Goal: Information Seeking & Learning: Check status

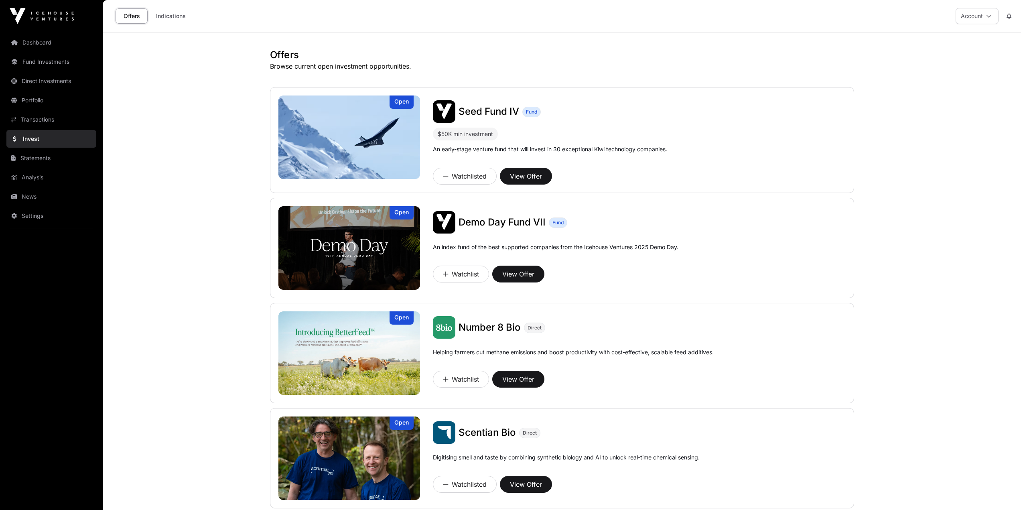
click at [36, 97] on link "Portfolio" at bounding box center [51, 100] width 90 height 18
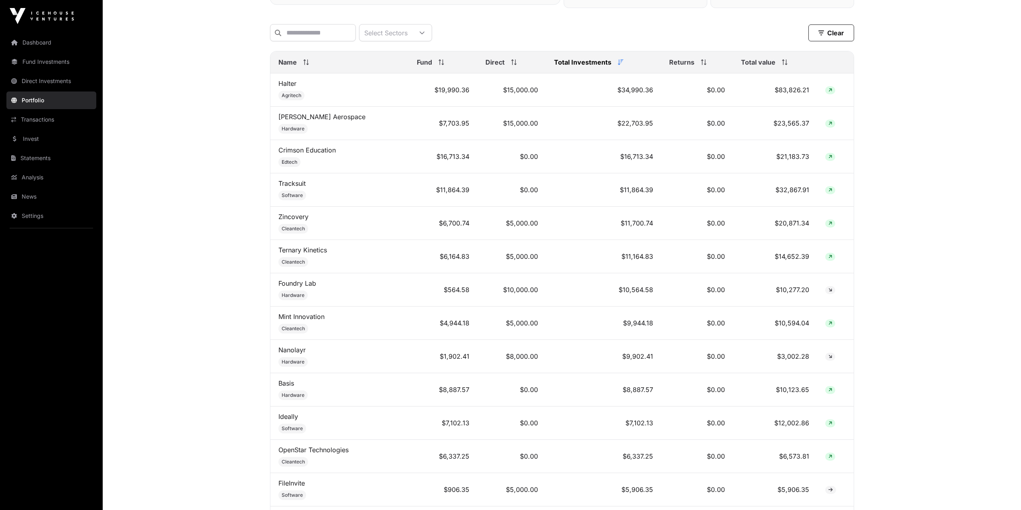
scroll to position [321, 0]
click at [38, 118] on link "Transactions" at bounding box center [51, 120] width 90 height 18
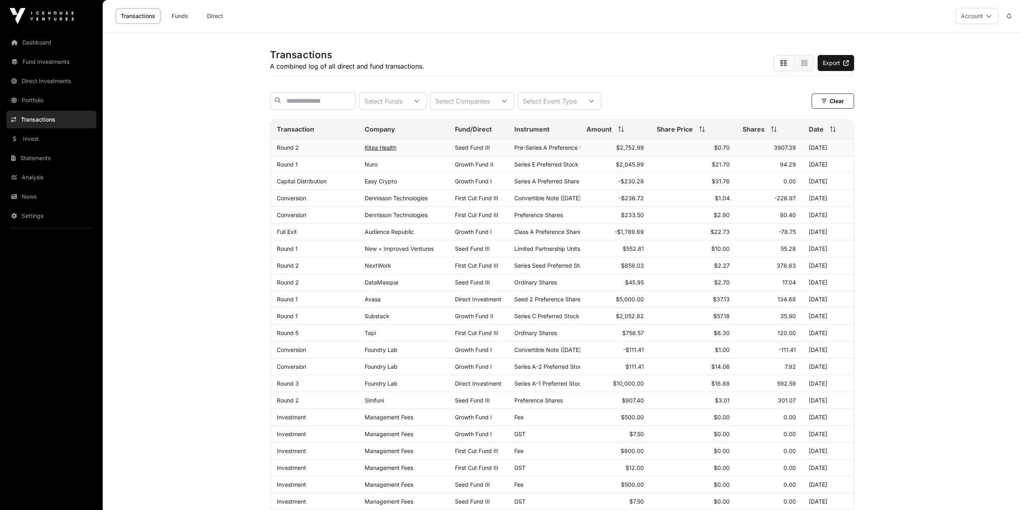
click at [381, 151] on link "Kitea Health" at bounding box center [381, 147] width 32 height 7
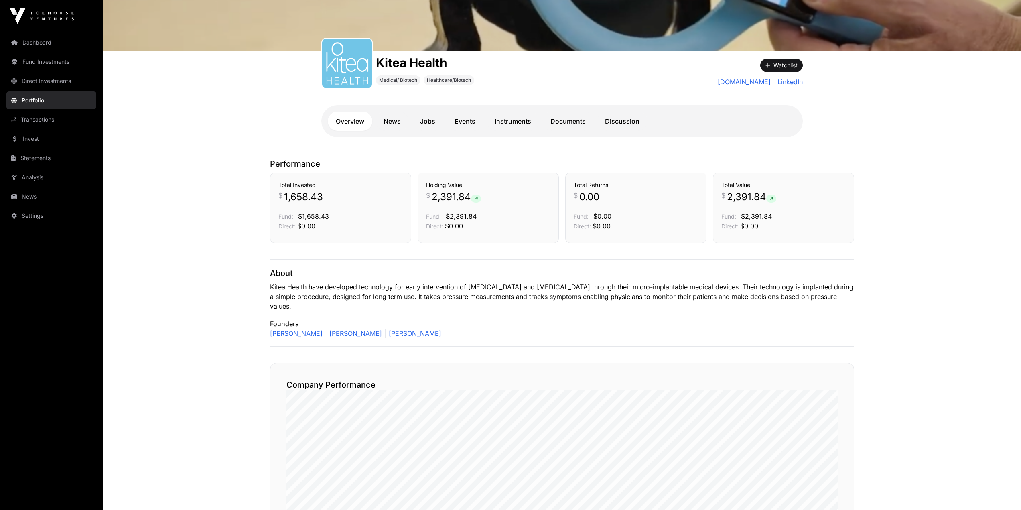
scroll to position [80, 0]
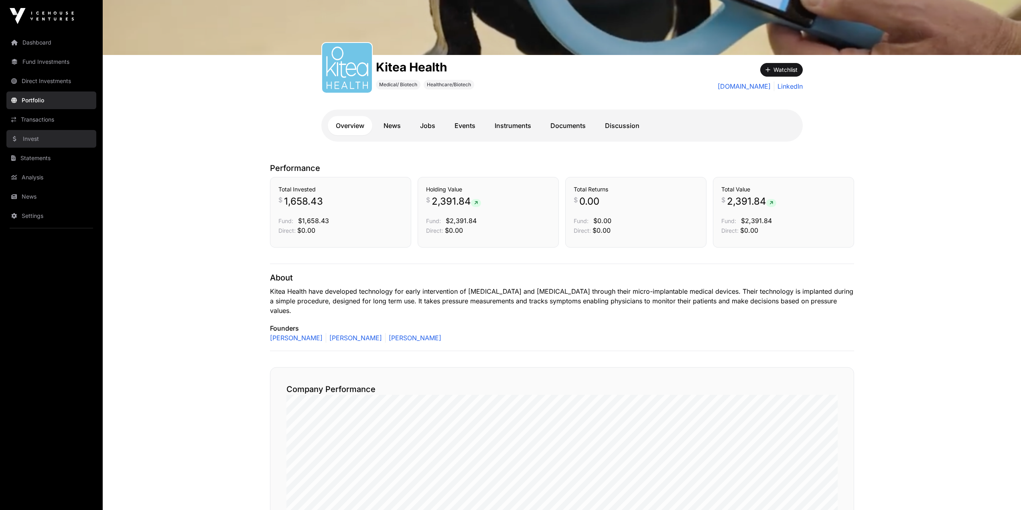
click at [29, 144] on link "Invest" at bounding box center [51, 139] width 90 height 18
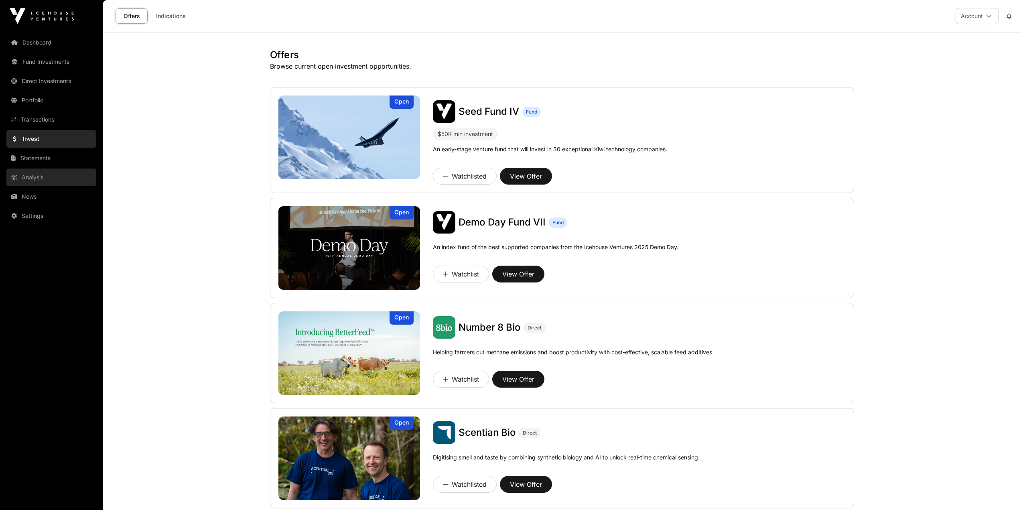
click at [51, 170] on link "Analysis" at bounding box center [51, 177] width 90 height 18
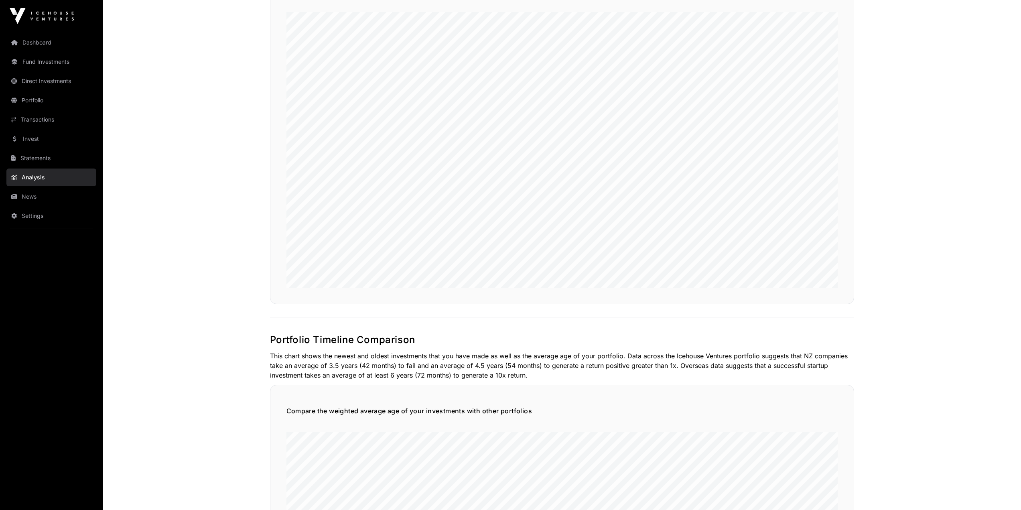
scroll to position [521, 0]
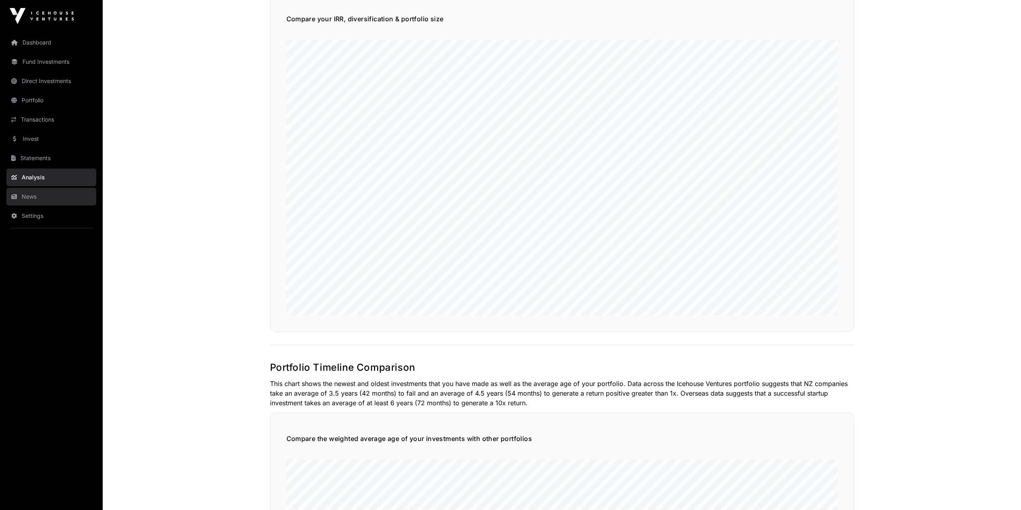
click at [37, 194] on link "News" at bounding box center [51, 197] width 90 height 18
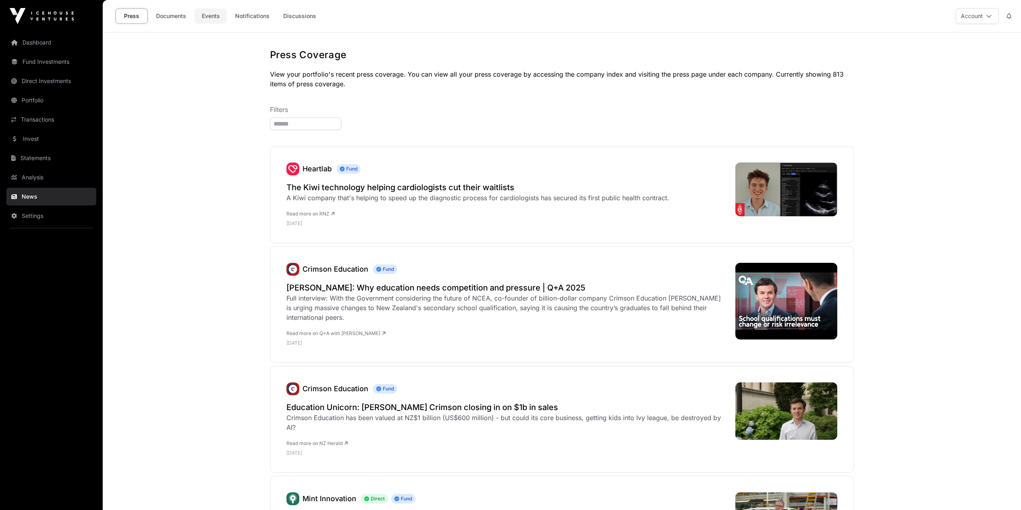
click at [217, 20] on link "Events" at bounding box center [211, 15] width 32 height 15
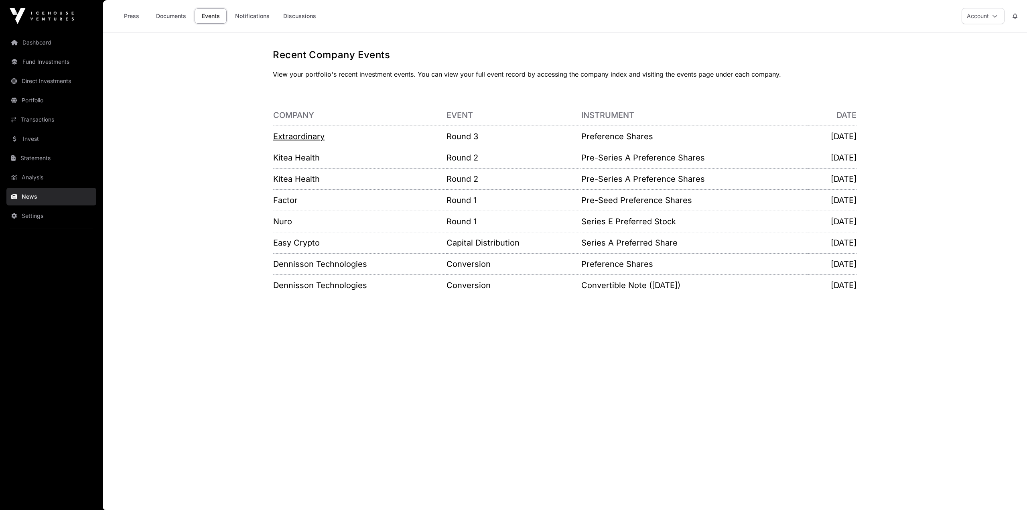
click at [302, 138] on link "Extraordinary" at bounding box center [298, 137] width 51 height 10
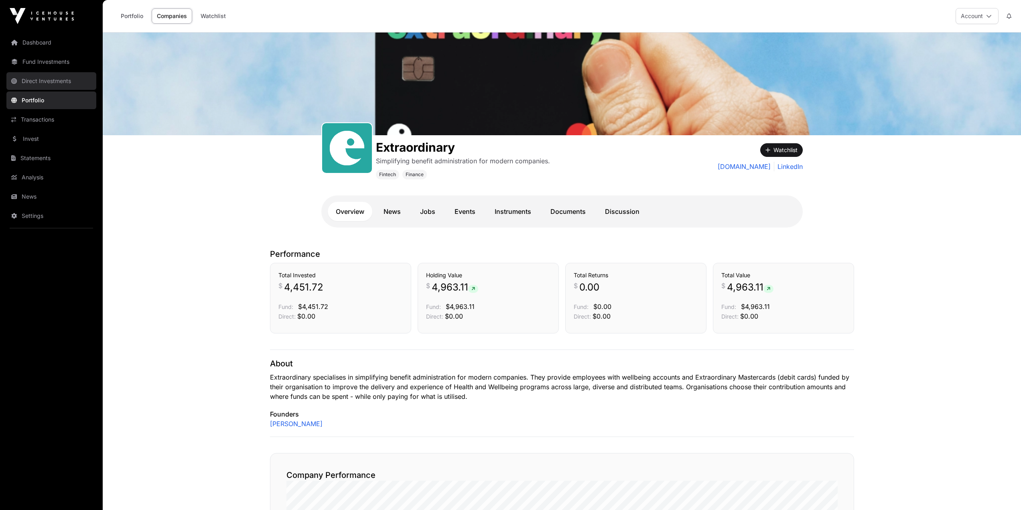
click at [54, 84] on link "Direct Investments" at bounding box center [51, 81] width 90 height 18
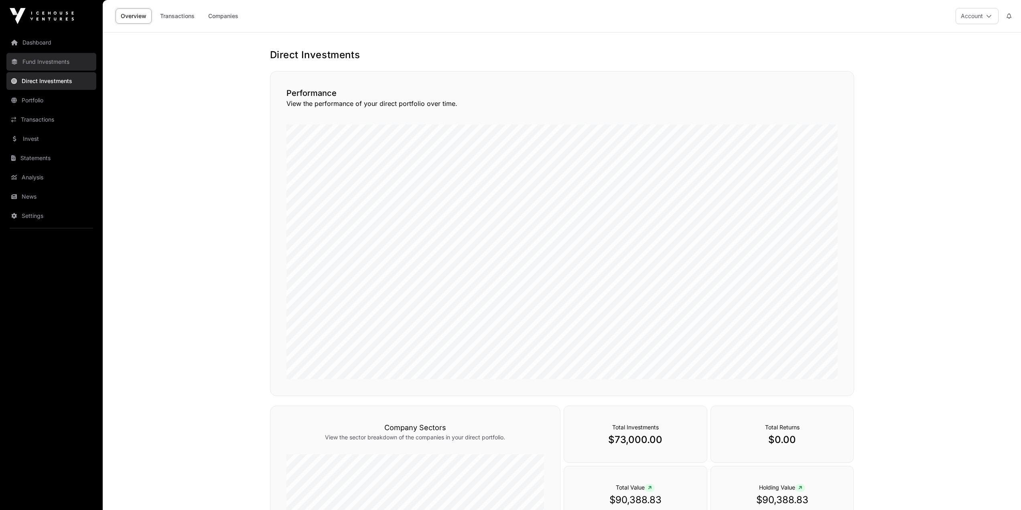
click at [60, 61] on link "Fund Investments" at bounding box center [51, 62] width 90 height 18
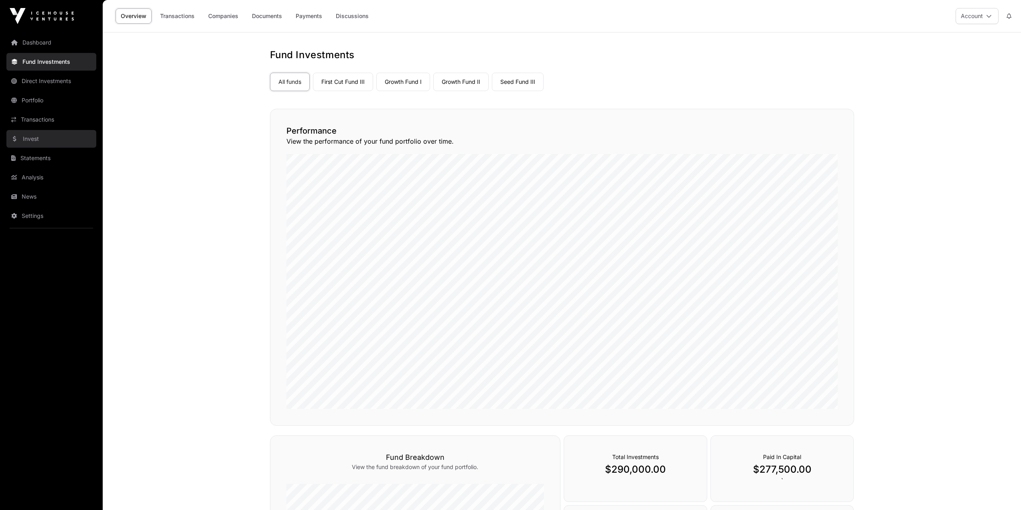
click at [43, 136] on link "Invest" at bounding box center [51, 139] width 90 height 18
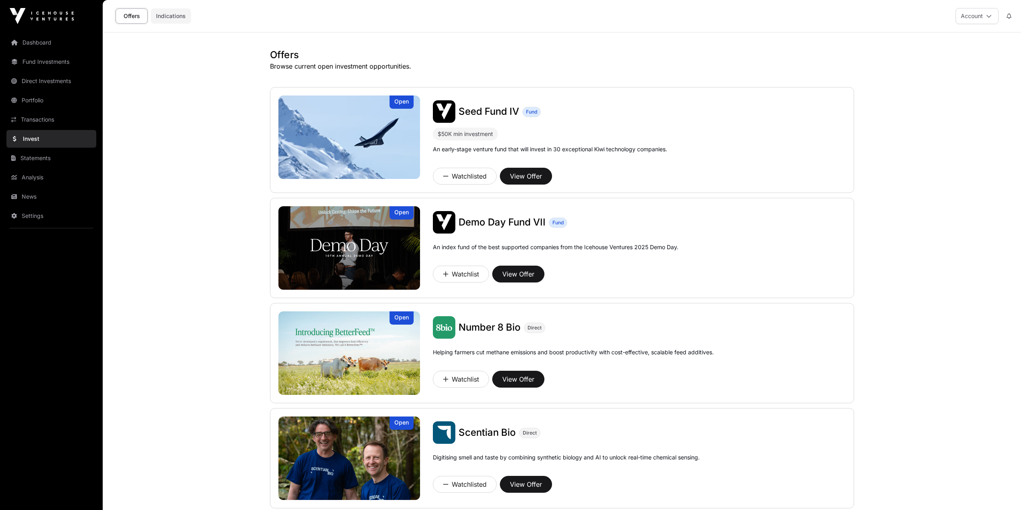
click at [167, 17] on link "Indications" at bounding box center [171, 15] width 40 height 15
click at [31, 135] on link "Invest" at bounding box center [51, 139] width 90 height 18
click at [170, 16] on link "Indications" at bounding box center [171, 15] width 40 height 15
click at [176, 12] on link "Indications" at bounding box center [171, 15] width 40 height 15
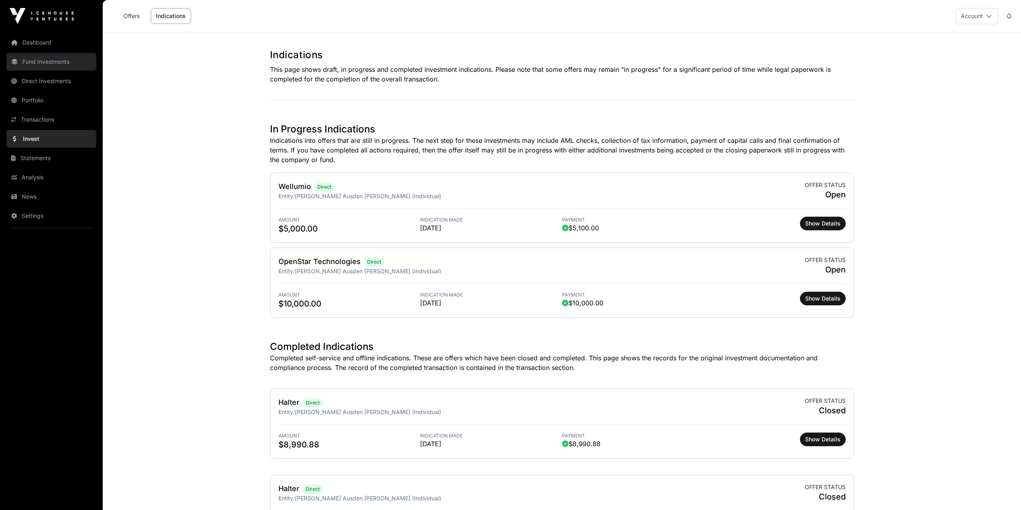
click at [48, 65] on link "Fund Investments" at bounding box center [51, 62] width 90 height 18
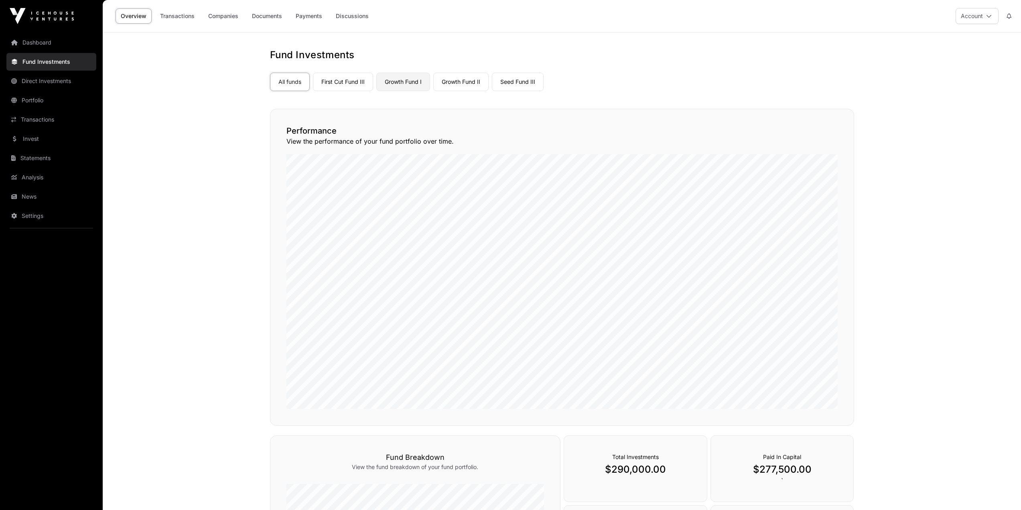
click at [407, 77] on link "Growth Fund I" at bounding box center [403, 82] width 54 height 18
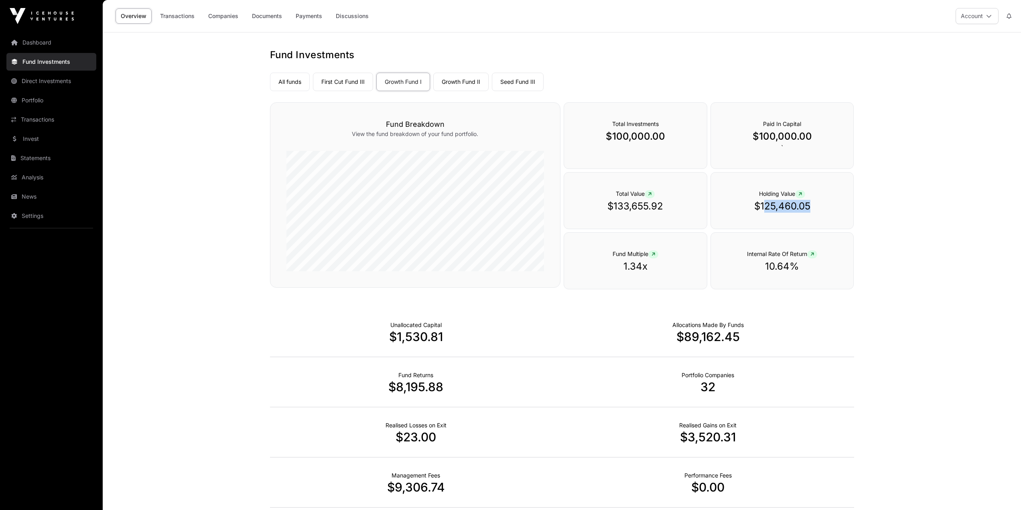
drag, startPoint x: 764, startPoint y: 205, endPoint x: 817, endPoint y: 208, distance: 53.4
click at [817, 208] on p "$125,460.05" at bounding box center [782, 206] width 111 height 13
drag, startPoint x: 790, startPoint y: 207, endPoint x: 772, endPoint y: 207, distance: 17.7
click at [772, 207] on p "$125,460.05" at bounding box center [782, 206] width 111 height 13
drag, startPoint x: 760, startPoint y: 204, endPoint x: 810, endPoint y: 207, distance: 51.0
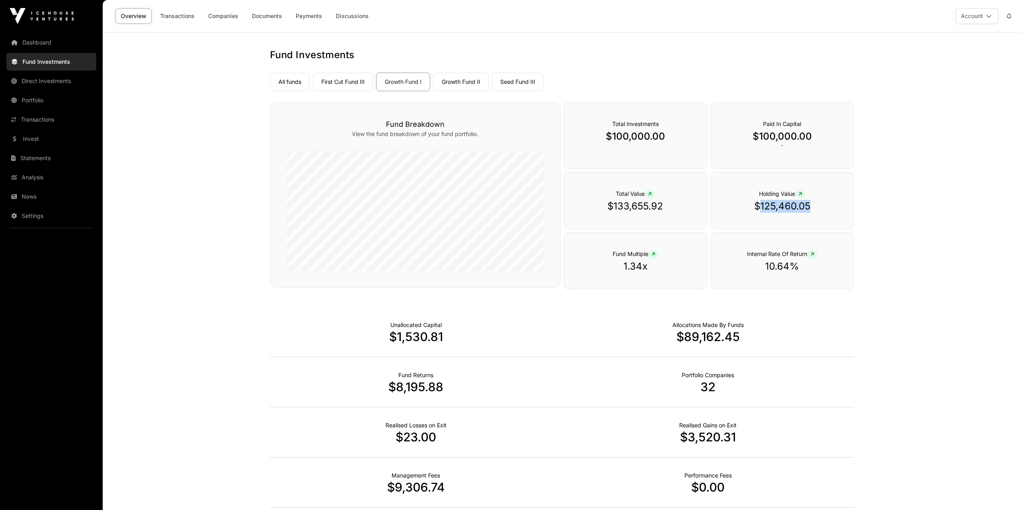
click at [810, 207] on p "$125,460.05" at bounding box center [782, 206] width 111 height 13
copy p "125,460.05"
click at [466, 83] on link "Growth Fund II" at bounding box center [460, 82] width 55 height 18
drag, startPoint x: 762, startPoint y: 205, endPoint x: 821, endPoint y: 207, distance: 59.4
click at [821, 207] on p "$38,632.54" at bounding box center [782, 206] width 111 height 13
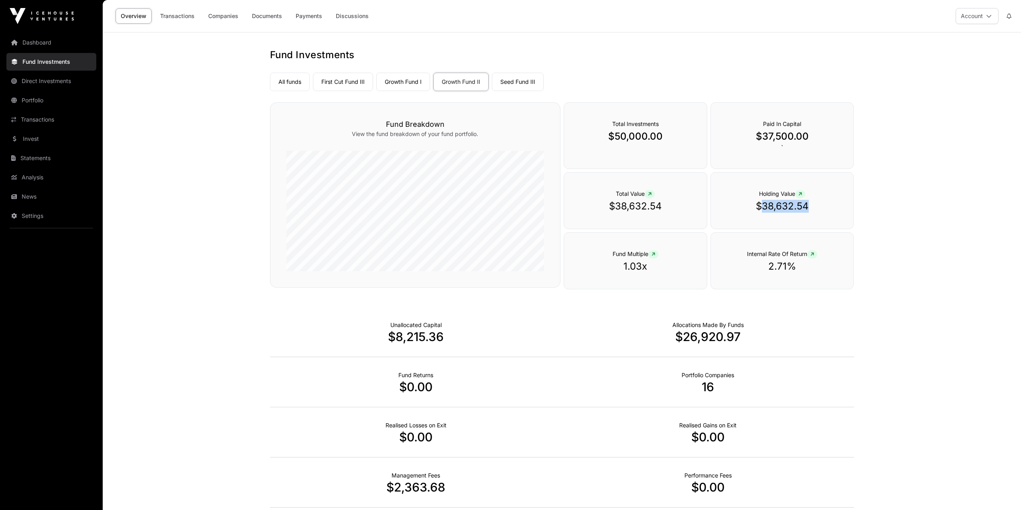
copy p "38,632.54"
click at [518, 79] on link "Seed Fund III" at bounding box center [518, 82] width 52 height 18
drag, startPoint x: 760, startPoint y: 207, endPoint x: 813, endPoint y: 208, distance: 52.9
click at [813, 208] on p "$125,460.42" at bounding box center [782, 206] width 111 height 13
copy p "125,460.42"
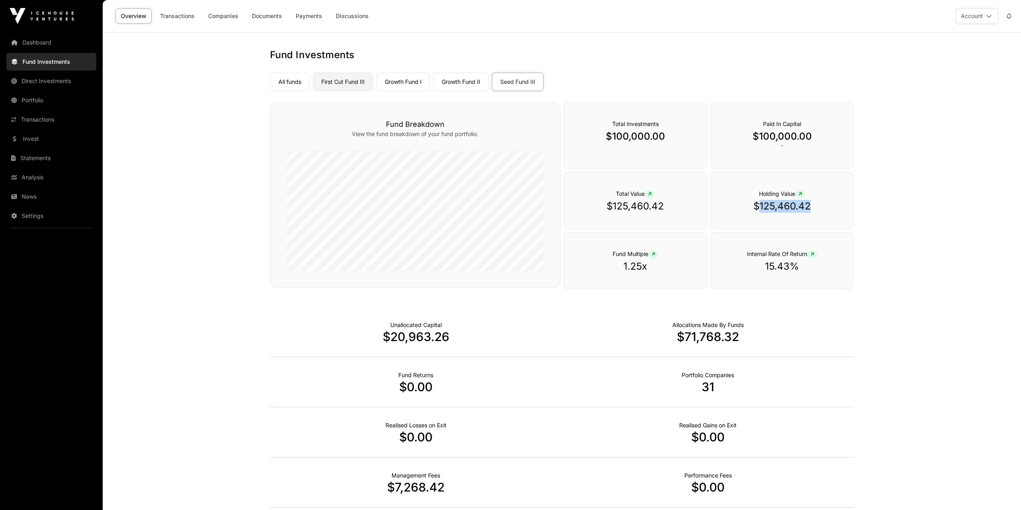
click at [335, 81] on link "First Cut Fund III" at bounding box center [343, 82] width 60 height 18
drag, startPoint x: 766, startPoint y: 207, endPoint x: 807, endPoint y: 207, distance: 41.3
click at [807, 207] on p "$46,511.01" at bounding box center [782, 206] width 111 height 13
copy p "46,511.01"
click at [41, 81] on link "Direct Investments" at bounding box center [51, 81] width 90 height 18
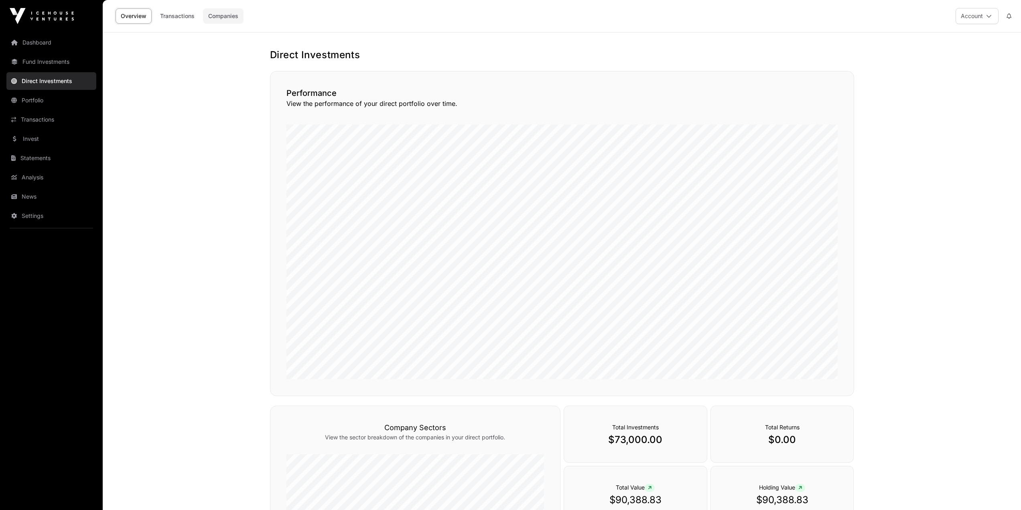
click at [227, 14] on link "Companies" at bounding box center [223, 15] width 41 height 15
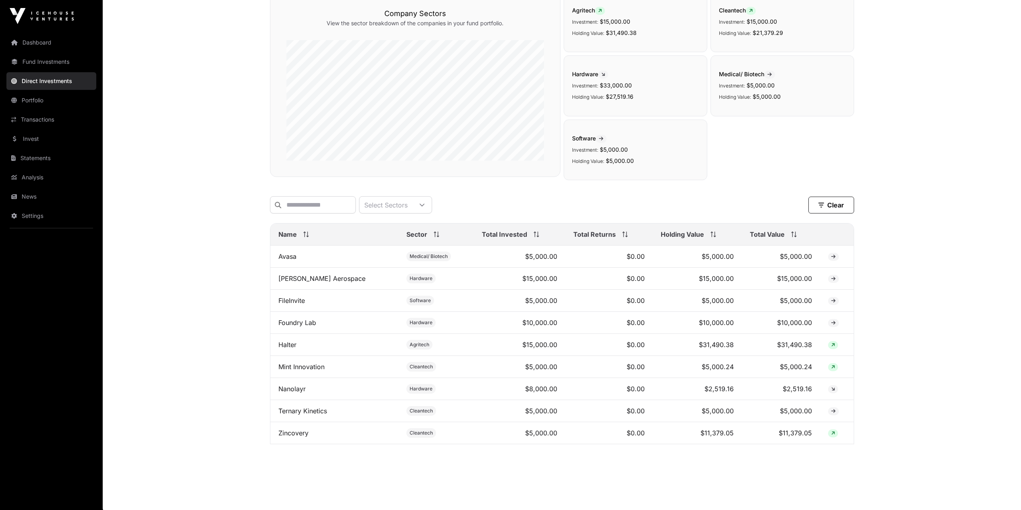
scroll to position [87, 0]
click at [57, 36] on link "Dashboard" at bounding box center [51, 43] width 90 height 18
